Goal: Transaction & Acquisition: Obtain resource

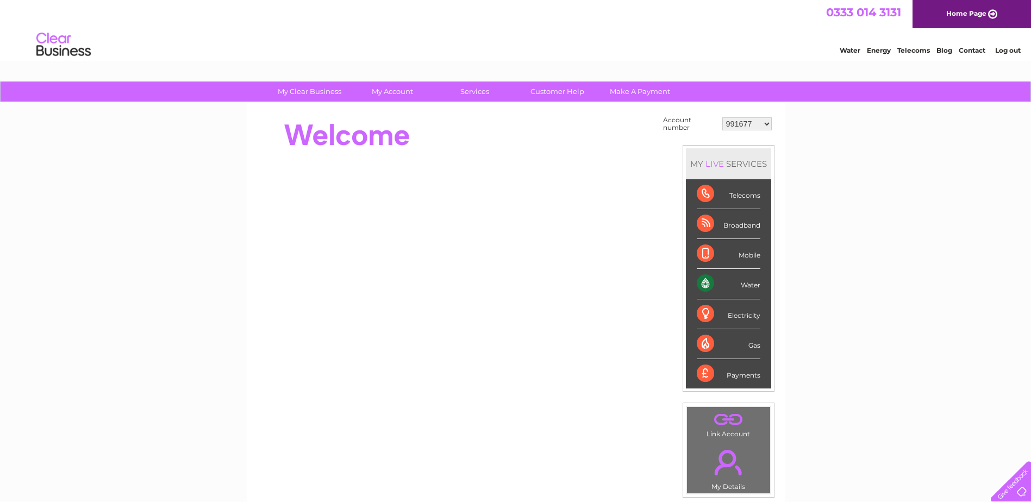
click at [767, 124] on select "991677 1140346 1146791 30272348" at bounding box center [746, 123] width 49 height 13
click at [1003, 51] on link "Log out" at bounding box center [1008, 50] width 26 height 8
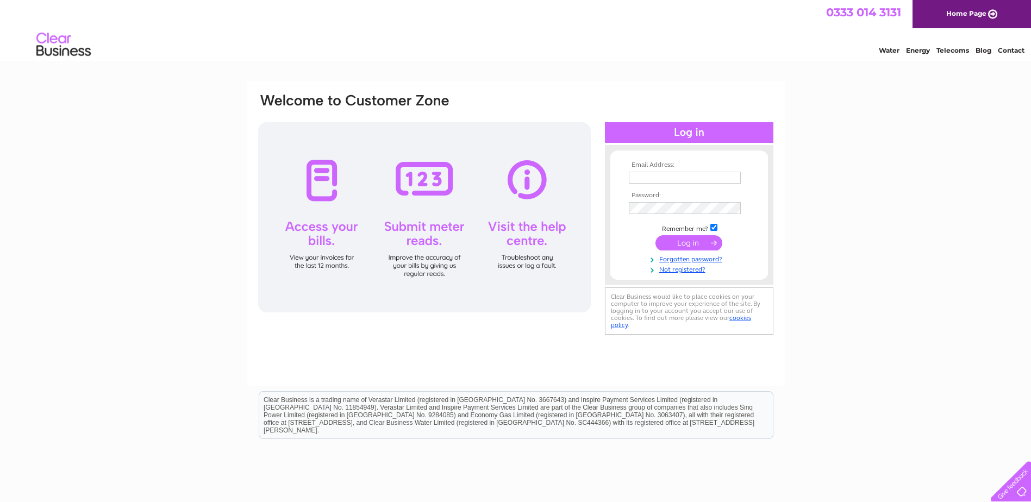
type input "[PERSON_NAME][EMAIL_ADDRESS][DOMAIN_NAME]"
click at [683, 242] on input "submit" at bounding box center [688, 242] width 67 height 15
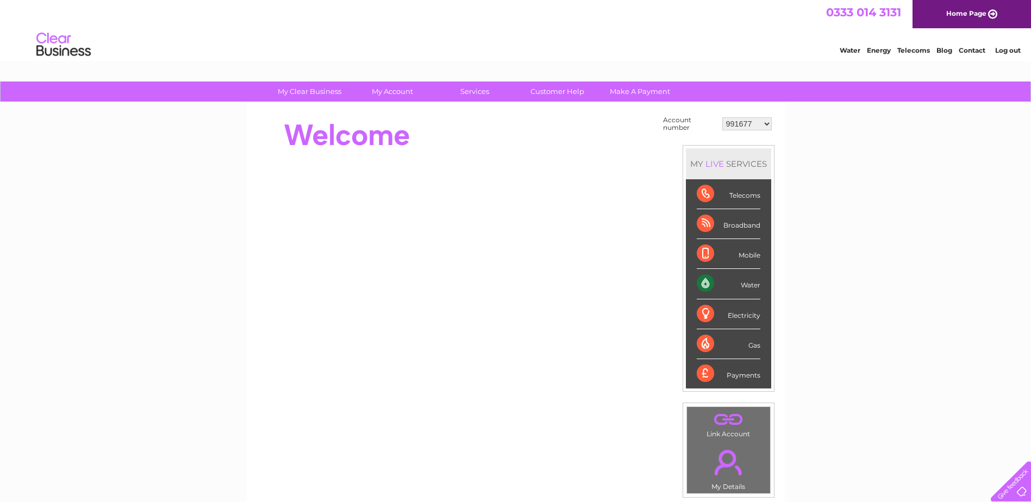
click at [766, 122] on select "991677 1140346 1146791 30272348" at bounding box center [746, 123] width 49 height 13
click at [1009, 51] on link "Log out" at bounding box center [1008, 50] width 26 height 8
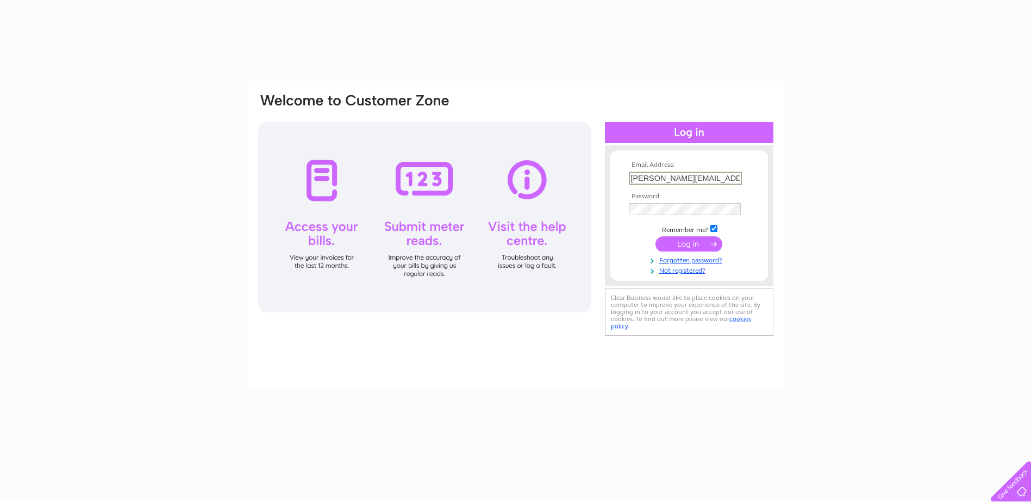
click at [731, 178] on input "susan@redanproperty.com" at bounding box center [685, 178] width 113 height 13
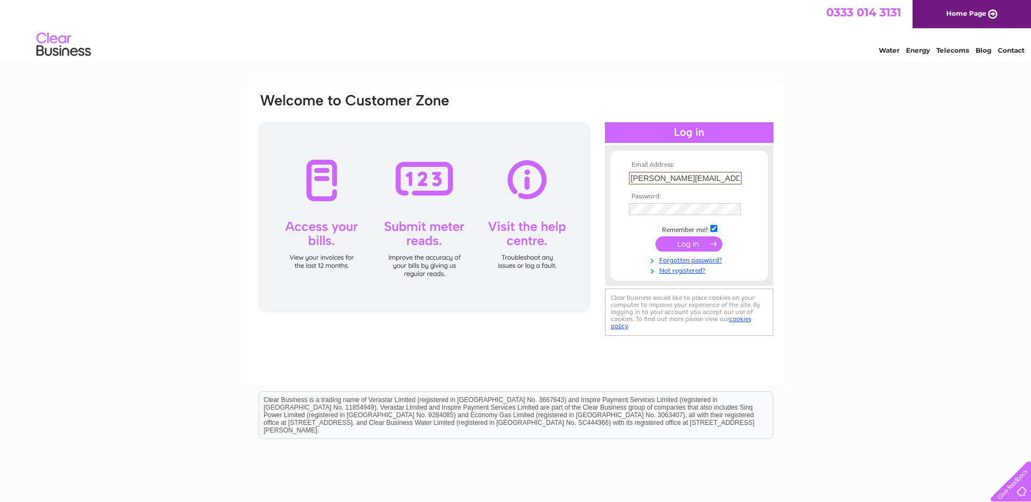
type input "accounts@johnstonbutchers.co.uk"
click at [689, 243] on input "submit" at bounding box center [688, 242] width 67 height 15
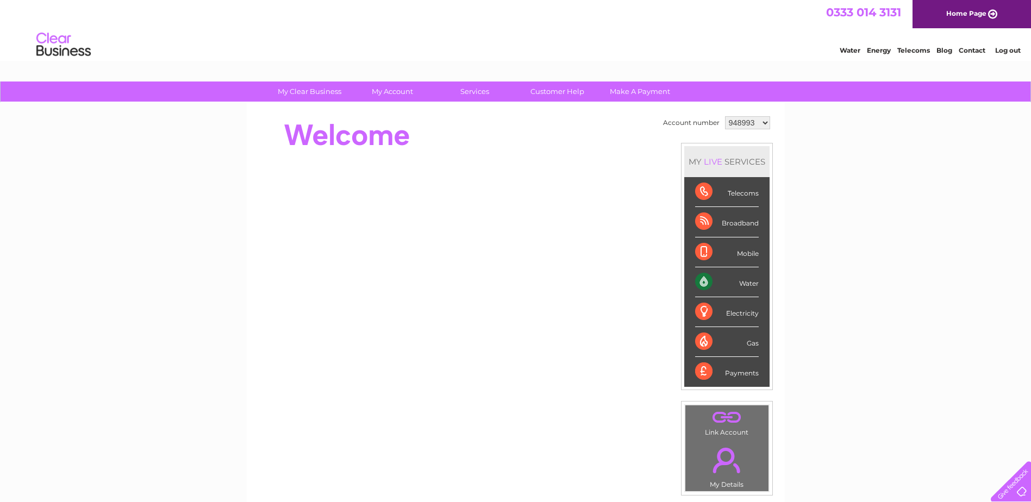
click at [765, 121] on select "948993 949324 949330 1080526 1080529" at bounding box center [747, 122] width 45 height 13
select select "949324"
click at [725, 116] on select "948993 949324 949330 1080526 1080529" at bounding box center [747, 122] width 45 height 13
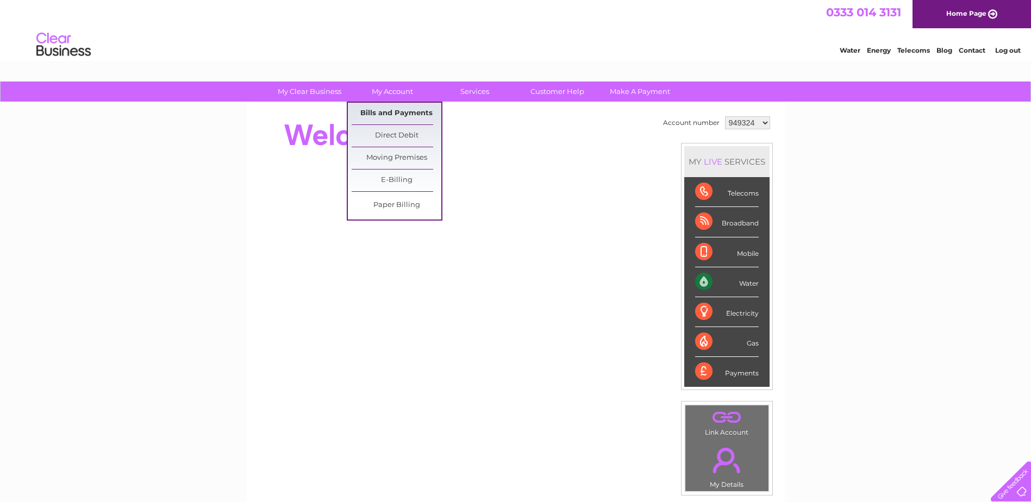
click at [395, 109] on link "Bills and Payments" at bounding box center [397, 114] width 90 height 22
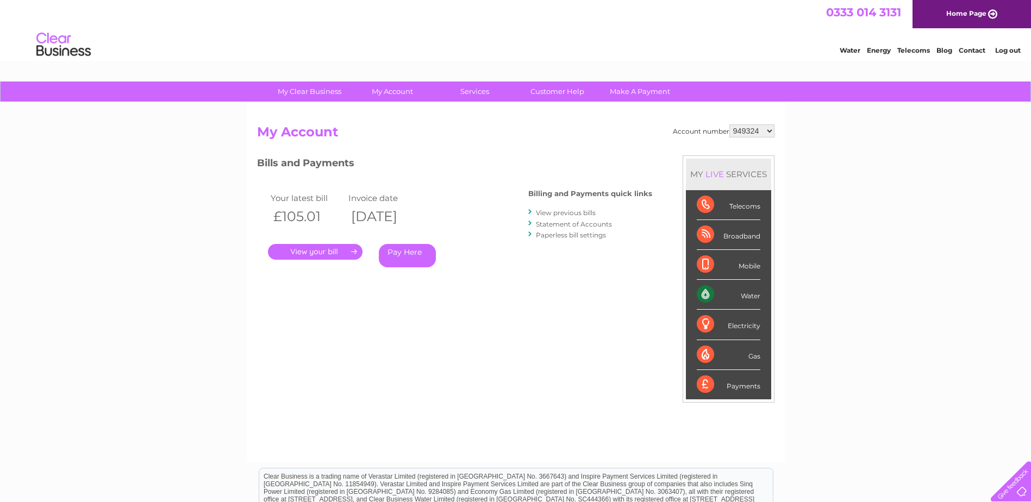
click at [767, 132] on select "948993 949324 949330 1080526 1080529" at bounding box center [751, 130] width 45 height 13
select select "949330"
click at [729, 124] on select "948993 949324 949330 1080526 1080529" at bounding box center [751, 130] width 45 height 13
click at [338, 249] on link "." at bounding box center [315, 252] width 95 height 16
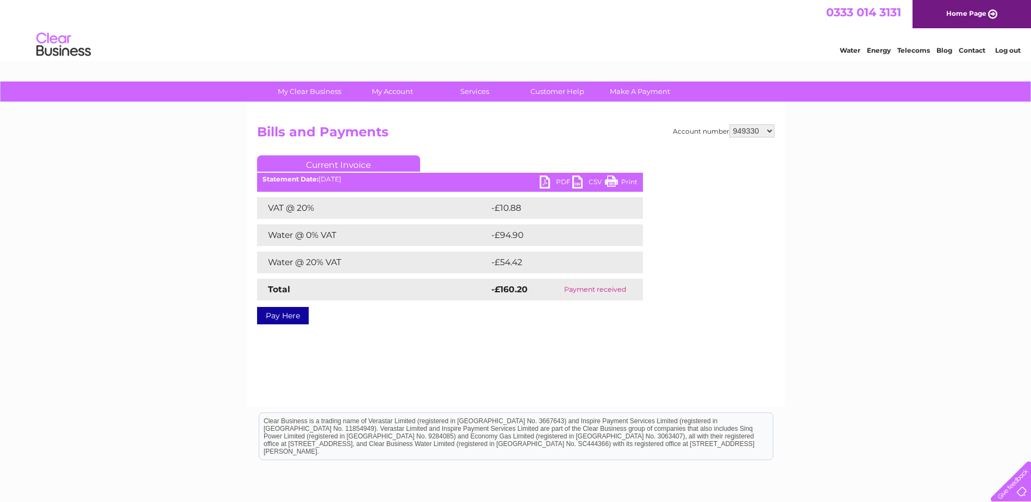
click at [560, 179] on link "PDF" at bounding box center [556, 184] width 33 height 16
click at [557, 180] on link "PDF" at bounding box center [556, 184] width 33 height 16
